Goal: Find specific fact: Find specific fact

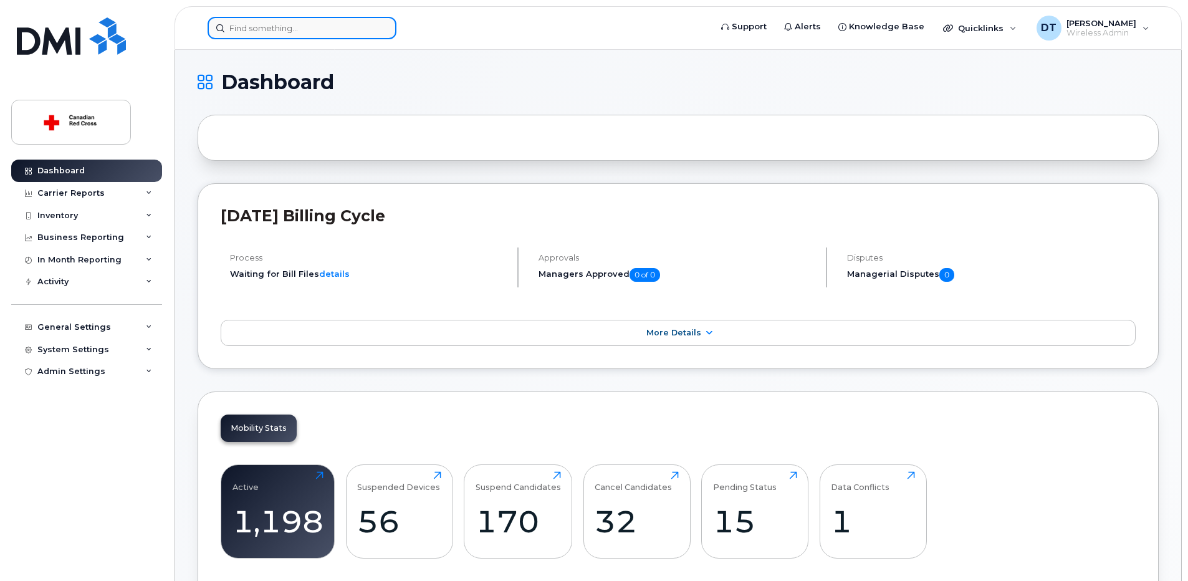
click at [279, 32] on input at bounding box center [302, 28] width 189 height 22
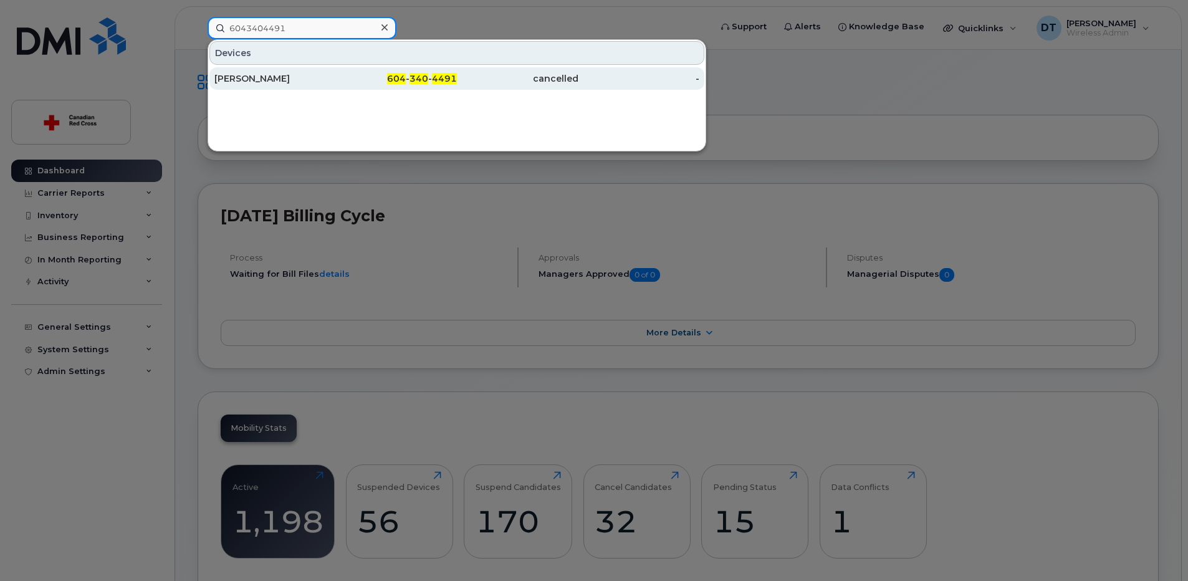
type input "6043404491"
click at [276, 84] on div "[PERSON_NAME]" at bounding box center [275, 78] width 122 height 12
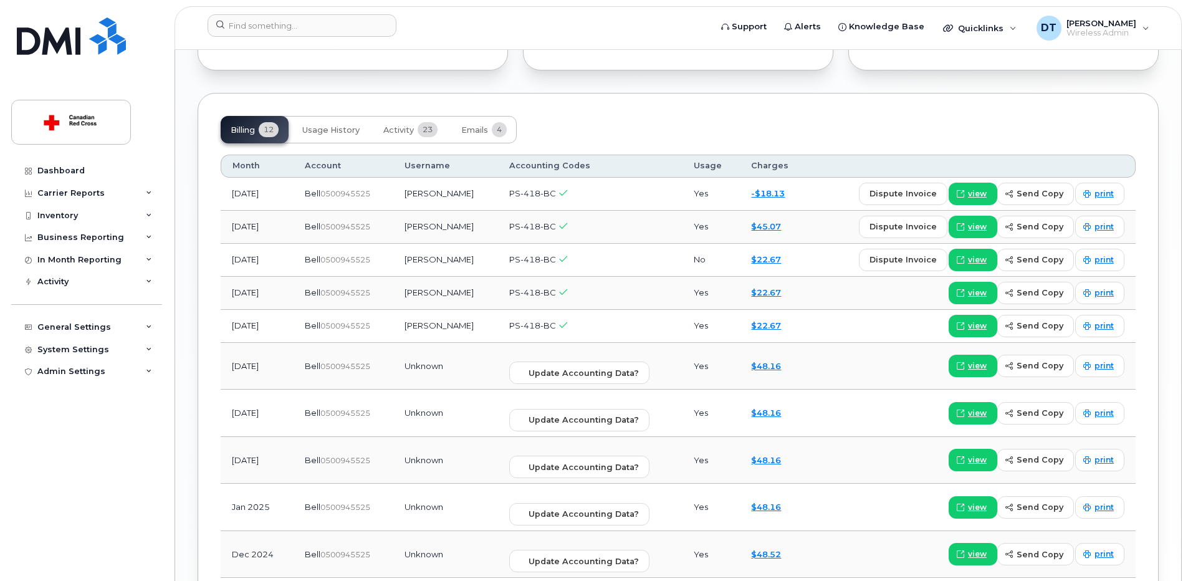
scroll to position [1185, 0]
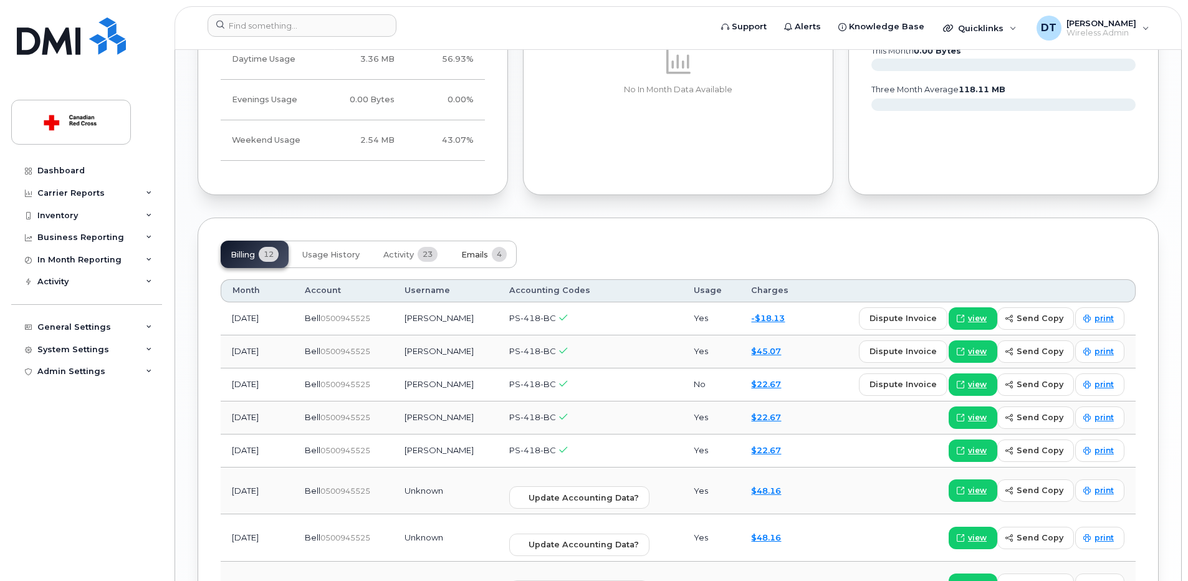
click at [479, 252] on span "Emails" at bounding box center [474, 255] width 27 height 10
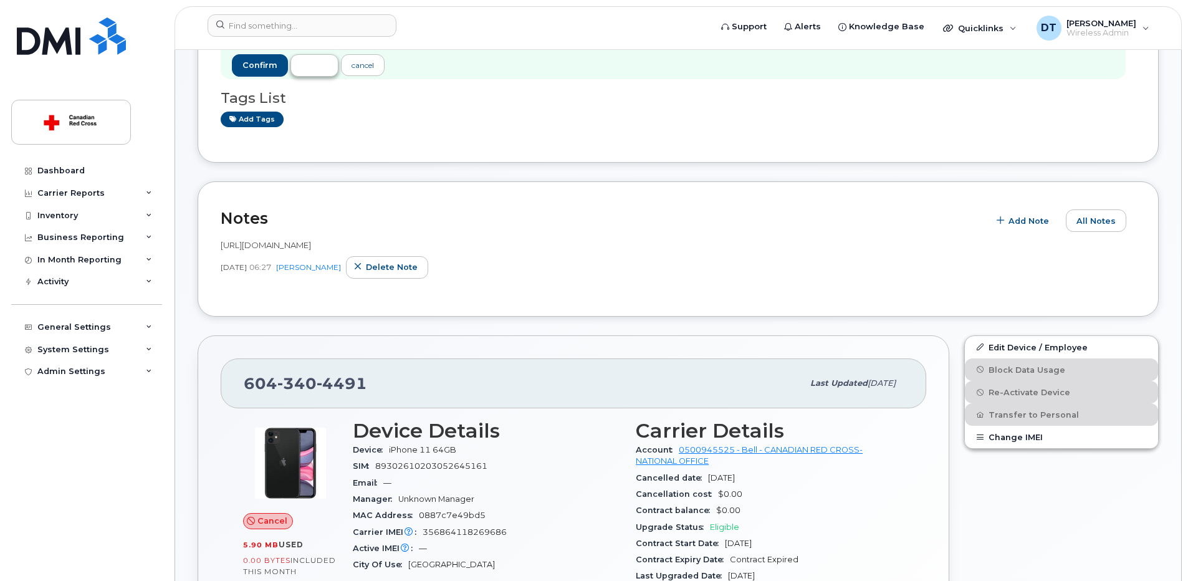
scroll to position [187, 0]
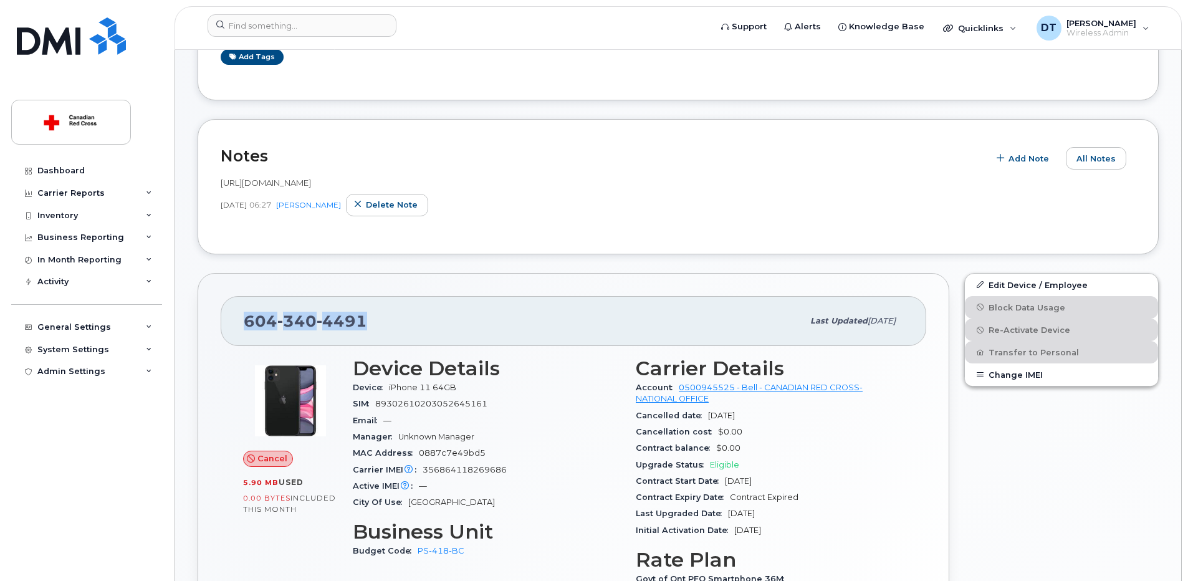
drag, startPoint x: 365, startPoint y: 317, endPoint x: 243, endPoint y: 328, distance: 122.7
click at [243, 328] on div "[PHONE_NUMBER] Last updated [DATE]" at bounding box center [574, 321] width 706 height 50
copy span "[PHONE_NUMBER]"
